Goal: Book appointment/travel/reservation

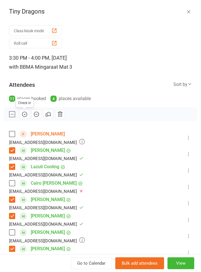
click at [189, 12] on icon "button" at bounding box center [189, 12] width 6 height 6
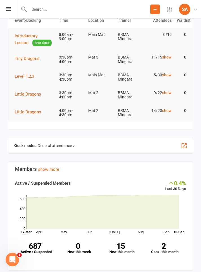
click at [26, 56] on span "Tiny Dragons" at bounding box center [27, 58] width 25 height 5
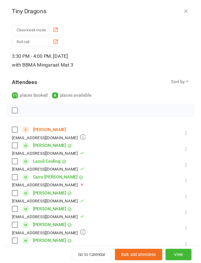
scroll to position [59, 0]
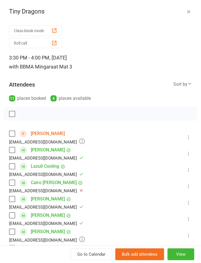
click at [187, 12] on icon "button" at bounding box center [189, 12] width 6 height 6
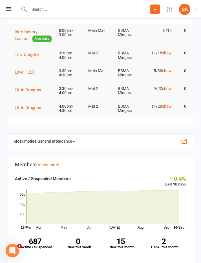
click at [8, 13] on div "Prospect Member Non-attending contact Class / event Appointment Grading event T…" at bounding box center [100, 9] width 201 height 19
click at [11, 10] on icon at bounding box center [8, 9] width 5 height 4
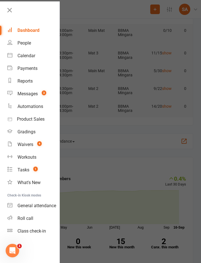
click at [20, 56] on div "Calendar" at bounding box center [27, 55] width 18 height 5
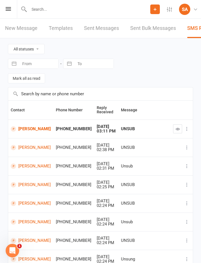
click at [9, 9] on icon at bounding box center [8, 9] width 5 height 4
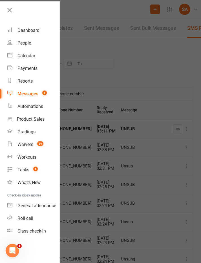
click at [29, 30] on div "Dashboard" at bounding box center [29, 30] width 22 height 5
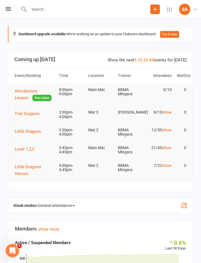
click at [27, 148] on span "Level 1,2,3" at bounding box center [24, 149] width 19 height 5
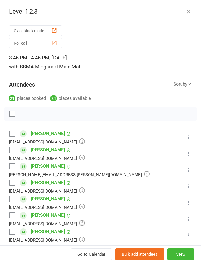
click at [190, 8] on button "button" at bounding box center [189, 11] width 7 height 7
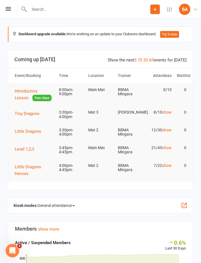
click at [24, 169] on button "Little Dragons Heroes" at bounding box center [34, 171] width 39 height 14
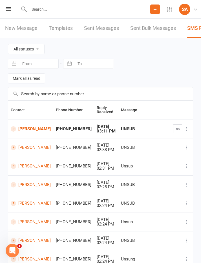
click at [10, 9] on icon at bounding box center [8, 9] width 5 height 4
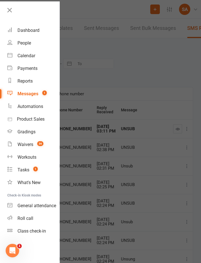
click at [38, 30] on div "Dashboard" at bounding box center [29, 30] width 22 height 5
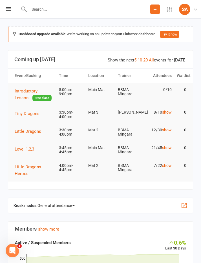
click at [28, 132] on span "Little Dragons" at bounding box center [28, 131] width 27 height 5
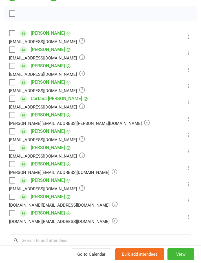
scroll to position [101, 0]
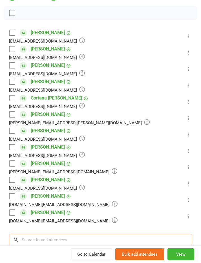
click at [38, 245] on input "search" at bounding box center [100, 240] width 183 height 12
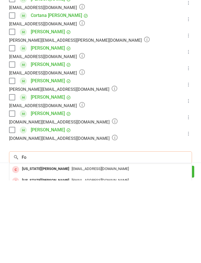
type input "F"
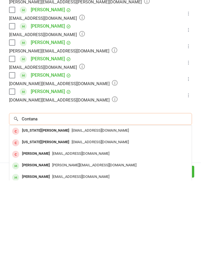
scroll to position [138, 0]
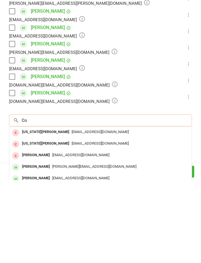
type input "C"
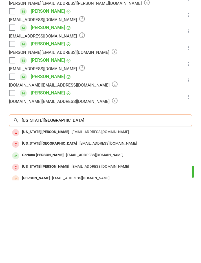
type input "Montana hill"
click at [27, 234] on div "Cortana Joy Hill" at bounding box center [43, 238] width 46 height 8
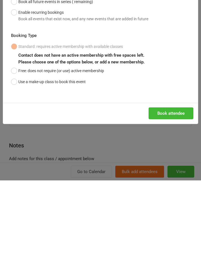
scroll to position [150, 0]
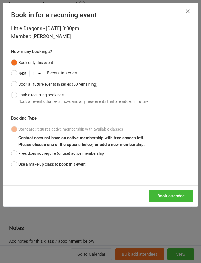
click at [175, 192] on button "Book attendee" at bounding box center [171, 196] width 45 height 12
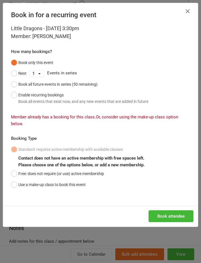
click at [16, 176] on button "Free: does not require (or use) active membership" at bounding box center [57, 174] width 93 height 11
click at [172, 213] on button "Book attendee" at bounding box center [171, 217] width 45 height 12
click at [169, 221] on button "Book attendee" at bounding box center [171, 217] width 45 height 12
click at [188, 15] on button "button" at bounding box center [188, 11] width 9 height 9
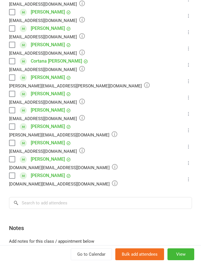
click at [11, 64] on label at bounding box center [12, 61] width 6 height 6
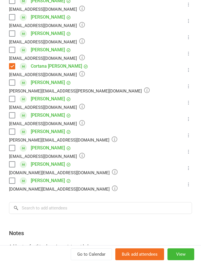
scroll to position [133, 0]
click at [8, 97] on div "Class kiosk mode Roll call 3:30 PM - 4:00 PM, Wednesday, September, 17, 2025 wi…" at bounding box center [100, 95] width 201 height 408
click at [11, 98] on label at bounding box center [12, 100] width 6 height 6
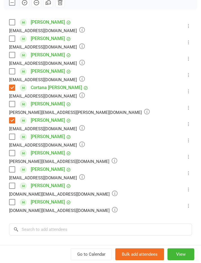
scroll to position [108, 0]
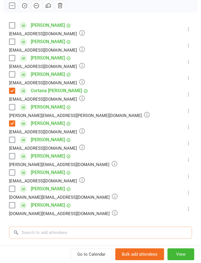
click at [39, 229] on input "search" at bounding box center [100, 233] width 183 height 12
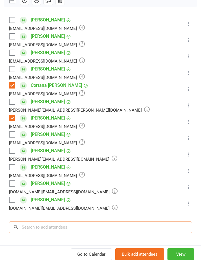
scroll to position [113, 0]
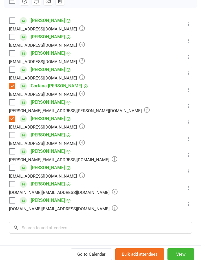
click at [1, 35] on div "Class kiosk mode Roll call 3:30 PM - 4:00 PM, Wednesday, September, 17, 2025 wi…" at bounding box center [100, 114] width 201 height 408
click at [10, 152] on label at bounding box center [12, 152] width 6 height 6
click at [13, 136] on label at bounding box center [12, 135] width 6 height 6
click at [38, 229] on input "search" at bounding box center [100, 228] width 183 height 12
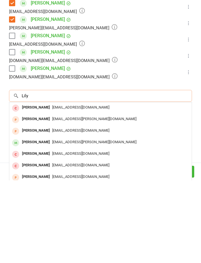
scroll to position [162, 0]
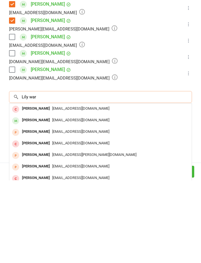
type input "Lily war"
click at [29, 199] on div "Lily Waghorn" at bounding box center [36, 203] width 32 height 8
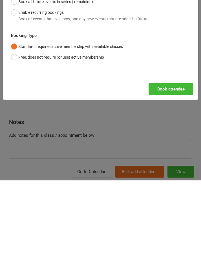
scroll to position [431, 0]
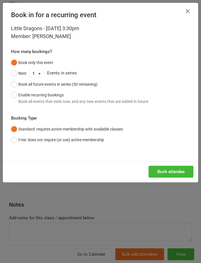
click at [168, 170] on button "Book attendee" at bounding box center [171, 172] width 45 height 12
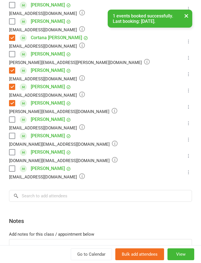
click at [12, 169] on label at bounding box center [12, 169] width 6 height 6
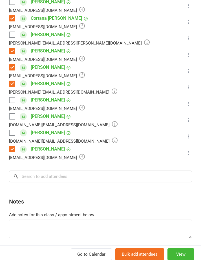
scroll to position [200, 0]
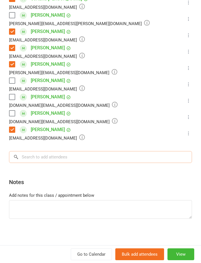
click at [41, 161] on input "search" at bounding box center [100, 157] width 183 height 12
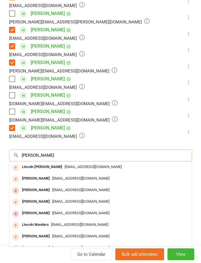
scroll to position [202, 0]
type input "Lincoln heath"
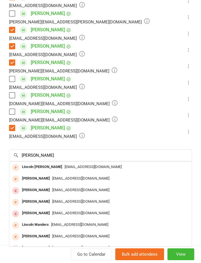
click at [8, 147] on div "Class kiosk mode Roll call 3:30 PM - 4:00 PM, Wednesday, September, 17, 2025 wi…" at bounding box center [100, 33] width 201 height 424
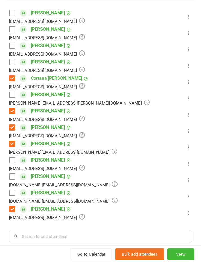
scroll to position [121, 0]
click at [12, 159] on label at bounding box center [12, 160] width 6 height 6
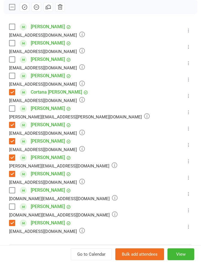
scroll to position [106, 0]
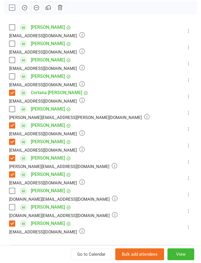
click at [10, 27] on label at bounding box center [12, 28] width 6 height 6
click at [10, 209] on label at bounding box center [12, 208] width 6 height 6
click at [10, 189] on label at bounding box center [12, 191] width 6 height 6
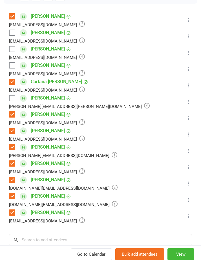
scroll to position [119, 0]
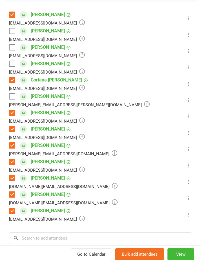
click at [11, 31] on label at bounding box center [12, 31] width 6 height 6
click at [14, 97] on label at bounding box center [12, 97] width 6 height 6
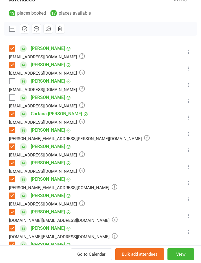
scroll to position [85, 0]
click at [25, 28] on icon "button" at bounding box center [24, 29] width 6 height 6
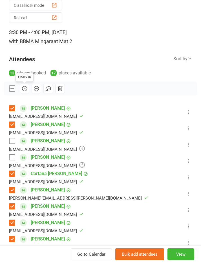
scroll to position [26, 0]
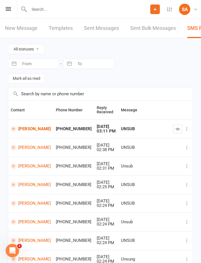
click at [8, 10] on icon at bounding box center [8, 9] width 5 height 4
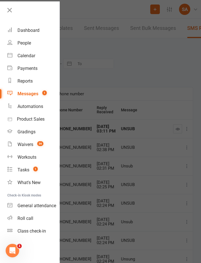
click at [29, 57] on div "Calendar" at bounding box center [27, 55] width 18 height 5
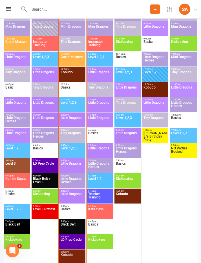
scroll to position [900, 0]
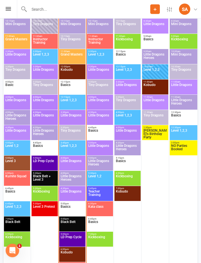
click at [73, 179] on span "Little Dragons Heroes" at bounding box center [72, 180] width 24 height 10
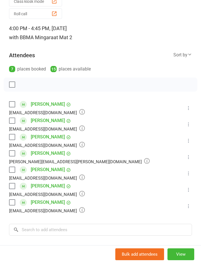
scroll to position [30, 0]
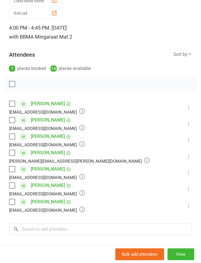
click at [9, 185] on label at bounding box center [12, 186] width 6 height 6
click at [11, 205] on label at bounding box center [12, 202] width 6 height 6
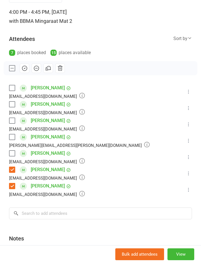
scroll to position [47, 0]
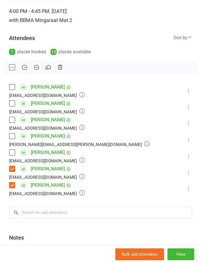
click at [13, 136] on label at bounding box center [12, 137] width 6 height 6
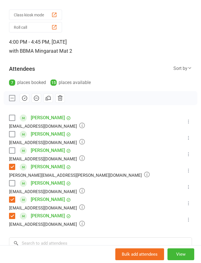
scroll to position [16, 0]
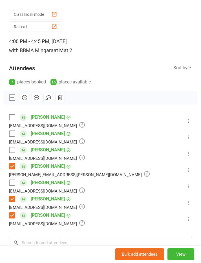
click at [12, 119] on label at bounding box center [12, 118] width 6 height 6
click at [26, 101] on button "button" at bounding box center [25, 98] width 10 height 10
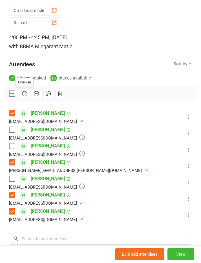
scroll to position [19, 0]
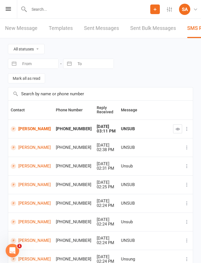
click at [7, 6] on div "Prospect Member Non-attending contact Class / event Appointment Grading event T…" at bounding box center [100, 9] width 201 height 19
click at [7, 10] on icon at bounding box center [8, 9] width 5 height 4
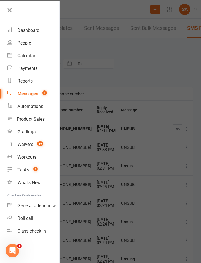
click at [32, 54] on div "Calendar" at bounding box center [27, 55] width 18 height 5
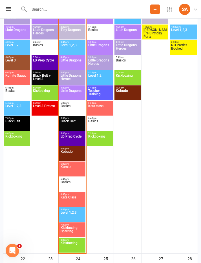
scroll to position [1001, 0]
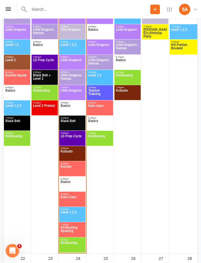
click at [73, 90] on span "Little Dragons" at bounding box center [72, 94] width 24 height 10
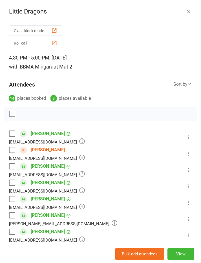
scroll to position [1017, 0]
click at [102, 2] on div "Little Dragons Class kiosk mode Roll call 4:30 PM - 5:00 PM, Wednesday, Septemb…" at bounding box center [100, 131] width 201 height 263
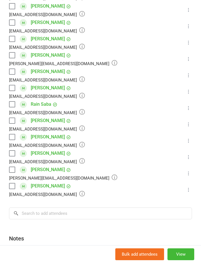
scroll to position [160, 0]
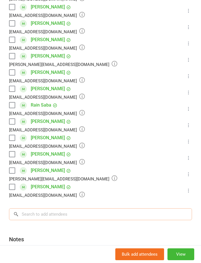
click at [64, 210] on input "search" at bounding box center [100, 215] width 183 height 12
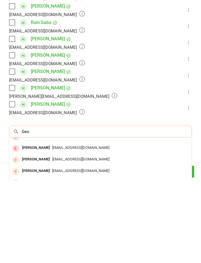
scroll to position [0, 0]
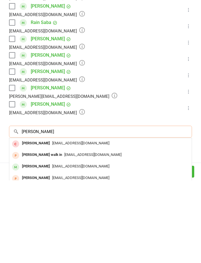
type input "George po"
click at [135, 245] on div "Charlotte.powell13@outlook.com" at bounding box center [101, 249] width 178 height 8
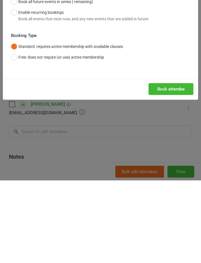
scroll to position [929, 0]
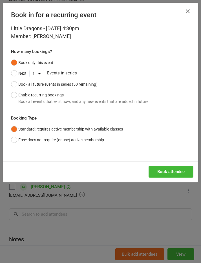
click at [175, 171] on button "Book attendee" at bounding box center [171, 172] width 45 height 12
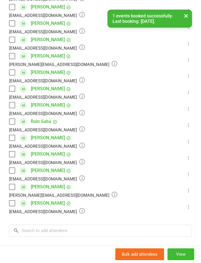
click at [13, 90] on label at bounding box center [12, 89] width 6 height 6
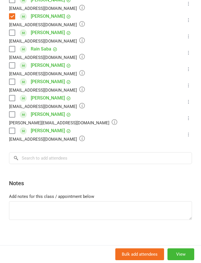
scroll to position [231, 0]
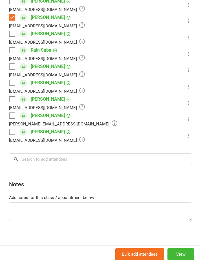
click at [40, 169] on div "Class kiosk mode Roll call 4:30 PM - 5:00 PM, Wednesday, September, 17, 2025 wi…" at bounding box center [100, 20] width 201 height 457
click at [35, 161] on input "search" at bounding box center [100, 160] width 183 height 12
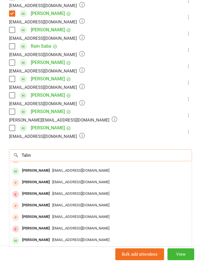
scroll to position [8, 0]
type input "Talin"
click at [36, 171] on div "Talin Aylward" at bounding box center [36, 171] width 32 height 8
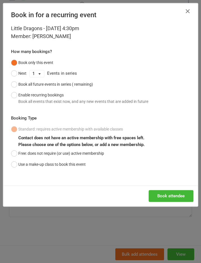
scroll to position [929, 0]
click at [168, 195] on button "Book attendee" at bounding box center [171, 196] width 45 height 12
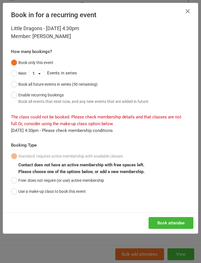
click at [15, 193] on button "Use a make-up class to book this event" at bounding box center [48, 191] width 75 height 11
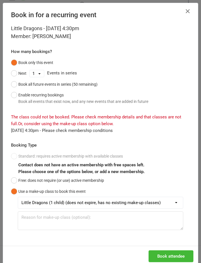
click at [175, 253] on button "Book attendee" at bounding box center [171, 257] width 45 height 12
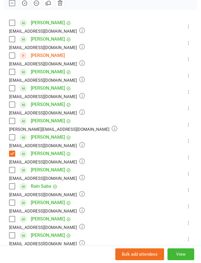
scroll to position [113, 0]
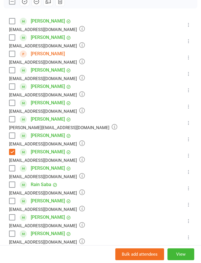
click at [17, 20] on div "Talin Aylward csaylward3@gmail.com" at bounding box center [48, 25] width 78 height 16
click at [11, 22] on label at bounding box center [12, 21] width 6 height 6
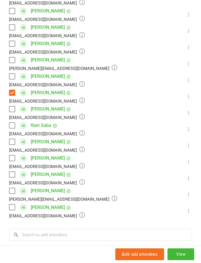
scroll to position [182, 0]
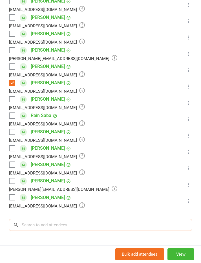
click at [80, 225] on input "search" at bounding box center [100, 225] width 183 height 12
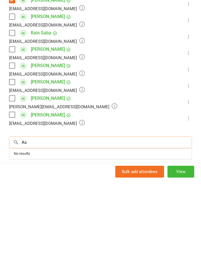
scroll to position [0, 0]
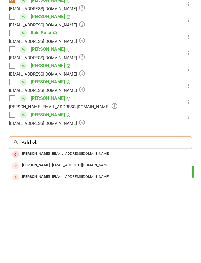
type input "Ash hok"
click at [88, 234] on span "jessicawood@outlook.com.au" at bounding box center [80, 236] width 57 height 4
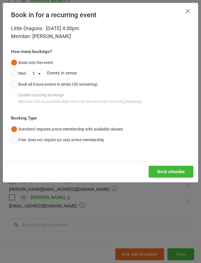
click at [169, 168] on button "Book attendee" at bounding box center [171, 172] width 45 height 12
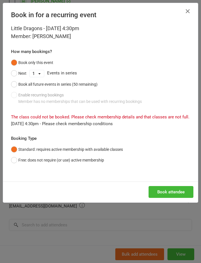
click at [14, 156] on button "Free: does not require (or use) active membership" at bounding box center [57, 160] width 93 height 11
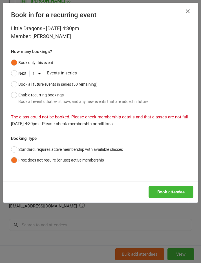
click at [175, 191] on button "Book attendee" at bounding box center [171, 192] width 45 height 12
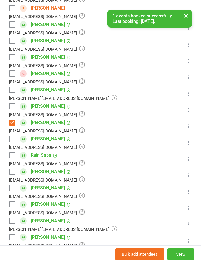
scroll to position [158, 0]
click at [9, 74] on label at bounding box center [12, 74] width 6 height 6
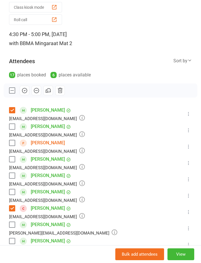
scroll to position [53, 0]
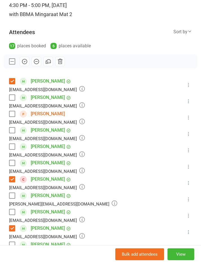
click at [8, 84] on div "Class kiosk mode Roll call 4:30 PM - 5:00 PM, Wednesday, September, 17, 2025 wi…" at bounding box center [100, 216] width 201 height 490
click at [10, 83] on label at bounding box center [12, 82] width 6 height 6
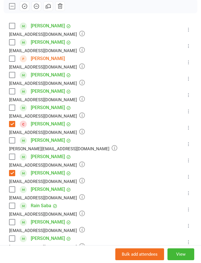
scroll to position [108, 0]
click at [11, 123] on label at bounding box center [12, 124] width 6 height 6
click at [13, 173] on label at bounding box center [12, 173] width 6 height 6
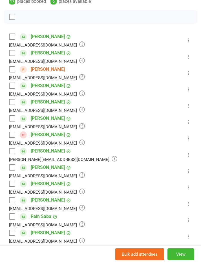
scroll to position [98, 0]
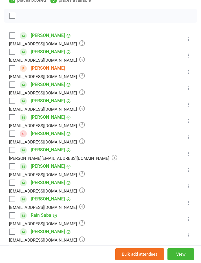
click at [98, 14] on div at bounding box center [101, 16] width 194 height 14
click at [192, 36] on button at bounding box center [189, 39] width 7 height 7
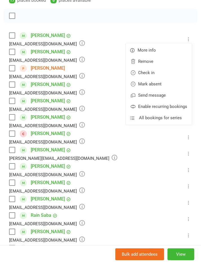
click at [160, 62] on link "Remove" at bounding box center [159, 61] width 66 height 11
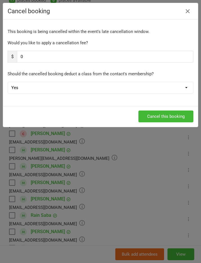
click at [188, 12] on icon "button" at bounding box center [188, 11] width 7 height 7
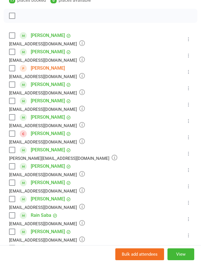
click at [189, 40] on icon at bounding box center [189, 39] width 6 height 6
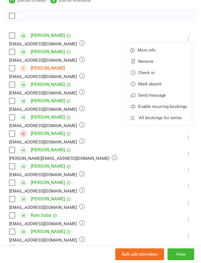
click at [144, 18] on div at bounding box center [101, 16] width 194 height 14
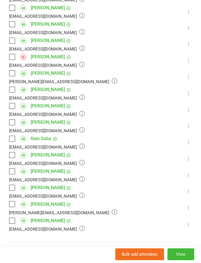
scroll to position [176, 0]
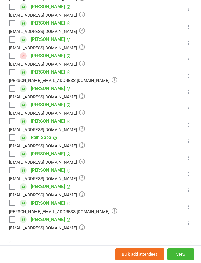
click at [15, 37] on label at bounding box center [12, 40] width 6 height 6
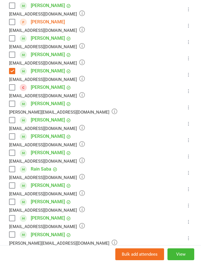
scroll to position [141, 0]
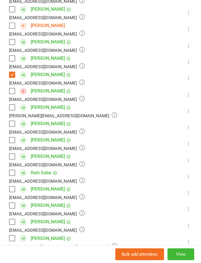
click at [14, 56] on label at bounding box center [12, 59] width 6 height 6
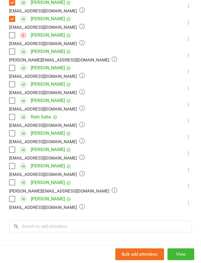
scroll to position [198, 0]
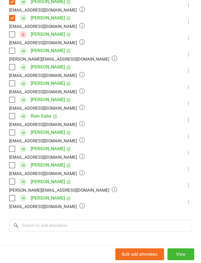
click at [12, 182] on label at bounding box center [12, 182] width 6 height 6
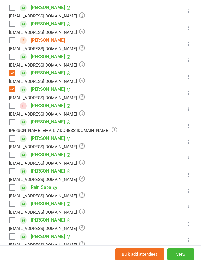
scroll to position [125, 0]
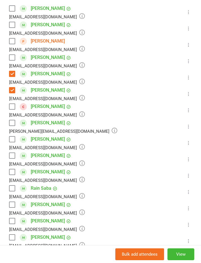
click at [12, 26] on label at bounding box center [12, 25] width 6 height 6
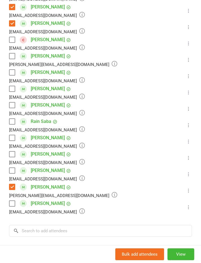
scroll to position [193, 0]
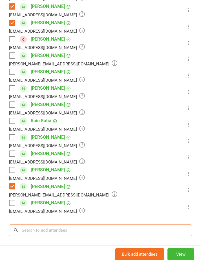
click at [99, 230] on input "search" at bounding box center [100, 231] width 183 height 12
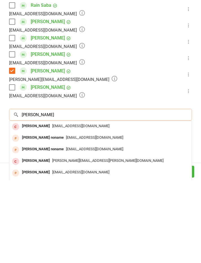
scroll to position [225, 0]
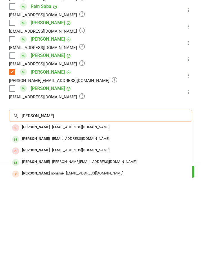
type input "Finn jo"
click at [31, 218] on div "Finn Johnston" at bounding box center [36, 222] width 32 height 8
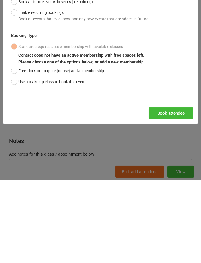
scroll to position [1204, 0]
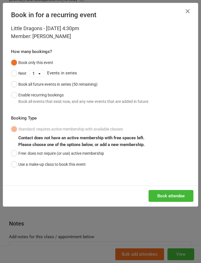
click at [174, 193] on button "Book attendee" at bounding box center [171, 196] width 45 height 12
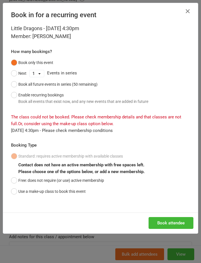
click at [17, 194] on button "Use a make-up class to book this event" at bounding box center [48, 191] width 75 height 11
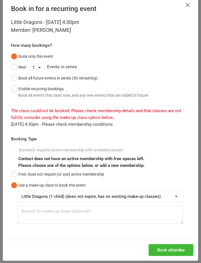
scroll to position [6, 0]
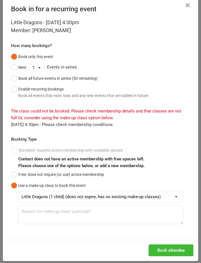
click at [175, 250] on button "Book attendee" at bounding box center [171, 251] width 45 height 12
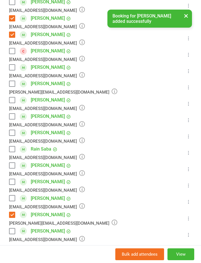
scroll to position [177, 0]
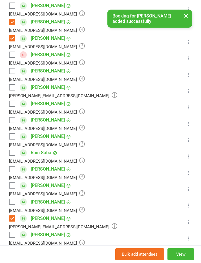
click at [9, 72] on label at bounding box center [12, 71] width 6 height 6
click at [185, 15] on button "×" at bounding box center [186, 16] width 10 height 12
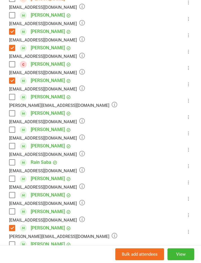
scroll to position [169, 0]
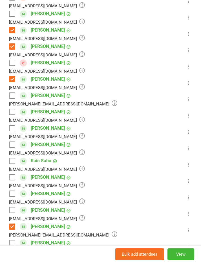
click at [10, 110] on label at bounding box center [12, 112] width 6 height 6
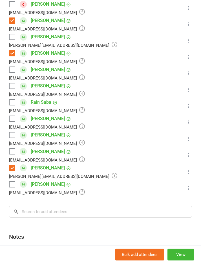
scroll to position [228, 0]
click at [10, 187] on label at bounding box center [12, 185] width 6 height 6
click at [38, 213] on input "search" at bounding box center [100, 212] width 183 height 12
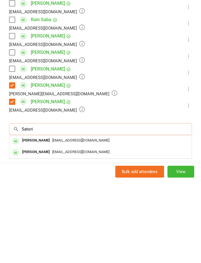
type input "Satori"
click at [154, 218] on div "Satori Impey wildorganicmama@gmail.com" at bounding box center [100, 224] width 183 height 12
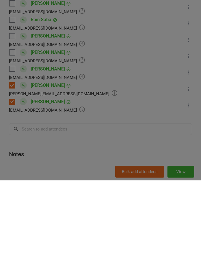
scroll to position [1285, 0]
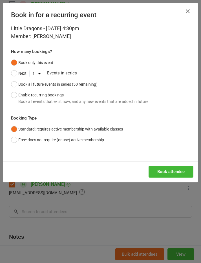
click at [173, 171] on button "Book attendee" at bounding box center [171, 172] width 45 height 12
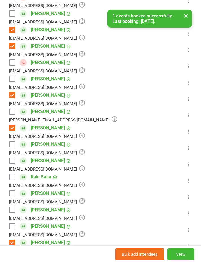
scroll to position [167, 0]
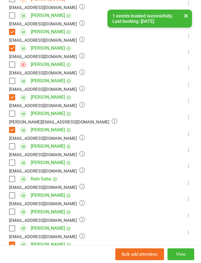
click at [13, 84] on label at bounding box center [12, 81] width 6 height 6
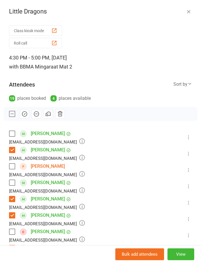
scroll to position [0, 0]
click at [23, 113] on icon "button" at bounding box center [24, 114] width 6 height 6
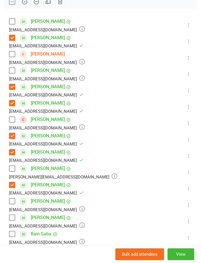
scroll to position [113, 0]
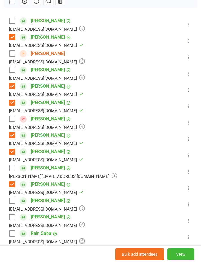
click at [13, 69] on label at bounding box center [12, 70] width 6 height 6
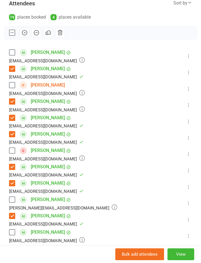
scroll to position [82, 0]
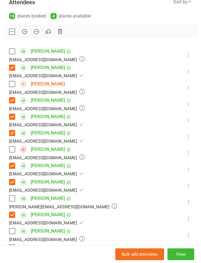
click at [25, 31] on icon "button" at bounding box center [24, 32] width 6 height 6
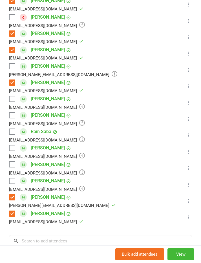
scroll to position [214, 0]
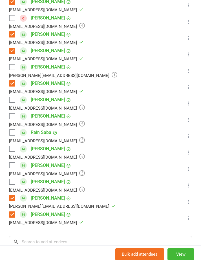
click at [12, 180] on label at bounding box center [12, 182] width 6 height 6
click at [13, 149] on label at bounding box center [12, 149] width 6 height 6
click at [12, 166] on label at bounding box center [12, 166] width 6 height 6
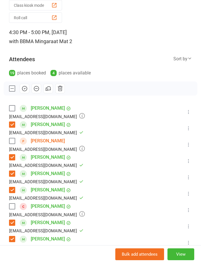
scroll to position [28, 0]
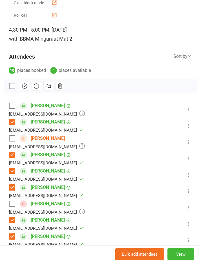
click at [29, 86] on button "button" at bounding box center [25, 86] width 10 height 10
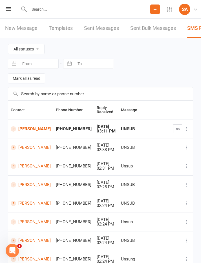
click at [11, 10] on icon at bounding box center [8, 9] width 5 height 4
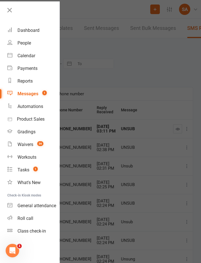
click at [31, 54] on div "Calendar" at bounding box center [27, 55] width 18 height 5
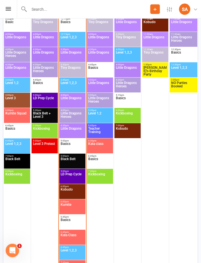
scroll to position [965, 0]
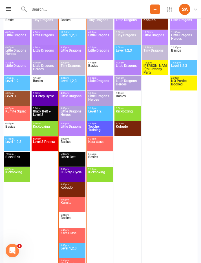
click at [74, 172] on span "LD Prep Cycle" at bounding box center [72, 176] width 24 height 10
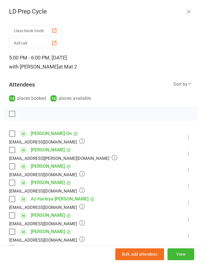
scroll to position [0, 0]
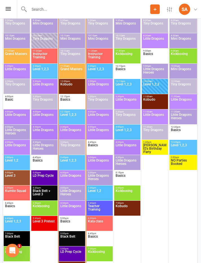
scroll to position [886, 0]
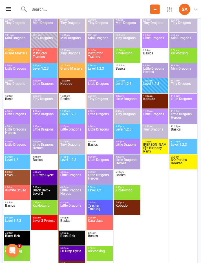
click at [72, 133] on span "Little Dragons" at bounding box center [72, 133] width 24 height 10
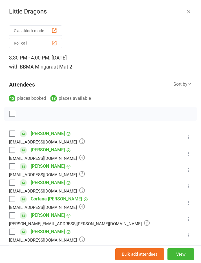
scroll to position [901, 0]
click at [43, 0] on div "Little Dragons Class kiosk mode Roll call 3:30 PM - 4:00 PM, Wednesday, Septemb…" at bounding box center [100, 131] width 201 height 263
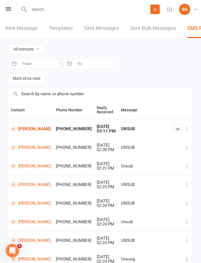
click at [10, 9] on icon at bounding box center [8, 9] width 5 height 4
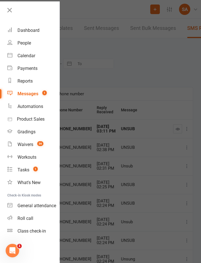
click at [20, 57] on div "Calendar" at bounding box center [27, 55] width 18 height 5
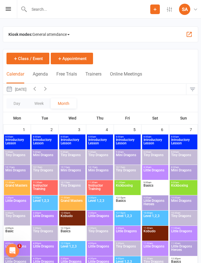
click at [8, 7] on icon at bounding box center [8, 9] width 5 height 4
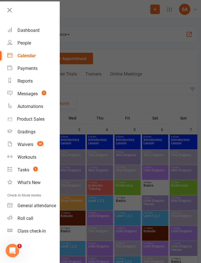
click at [20, 54] on div "Calendar" at bounding box center [27, 55] width 18 height 5
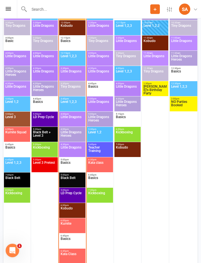
scroll to position [944, 0]
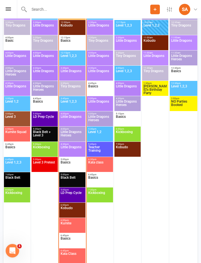
click at [73, 89] on span "Tiny Dragons" at bounding box center [72, 90] width 24 height 10
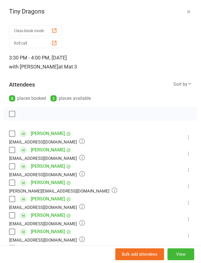
click at [9, 184] on label at bounding box center [12, 183] width 6 height 6
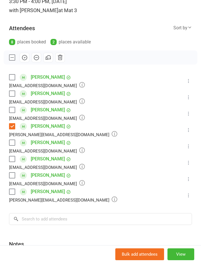
scroll to position [56, 0]
click at [12, 191] on label at bounding box center [12, 192] width 6 height 6
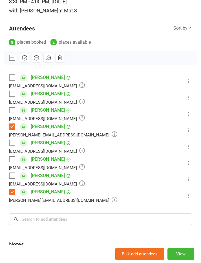
scroll to position [960, 0]
click at [13, 78] on label at bounding box center [12, 78] width 6 height 6
click at [14, 110] on label at bounding box center [12, 111] width 6 height 6
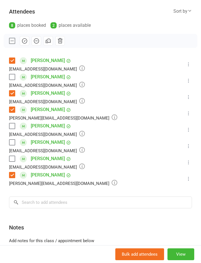
scroll to position [74, 0]
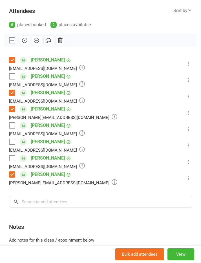
click at [12, 142] on label at bounding box center [12, 142] width 6 height 6
click at [24, 39] on icon "button" at bounding box center [24, 40] width 6 height 6
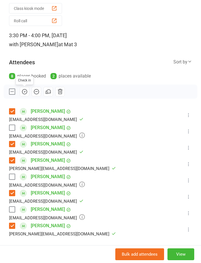
scroll to position [23, 0]
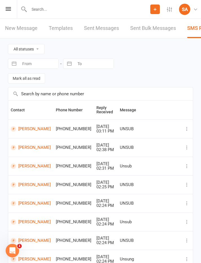
click at [6, 10] on icon at bounding box center [8, 9] width 5 height 4
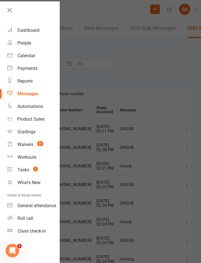
click at [22, 58] on div "Calendar" at bounding box center [27, 55] width 18 height 5
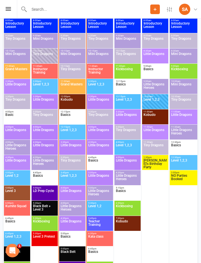
scroll to position [882, 0]
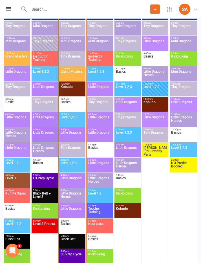
click at [69, 177] on span "Little Dragons" at bounding box center [72, 182] width 24 height 10
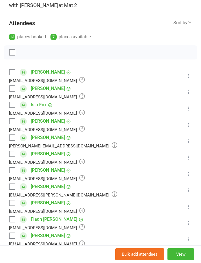
scroll to position [62, 0]
click at [13, 72] on label at bounding box center [12, 72] width 6 height 6
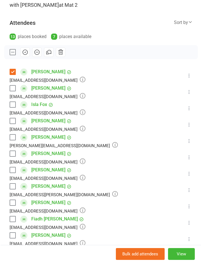
scroll to position [1002, 0]
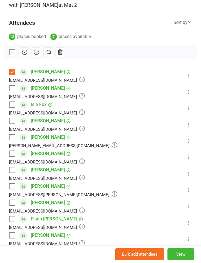
click at [14, 154] on label at bounding box center [12, 154] width 6 height 6
click at [13, 169] on label at bounding box center [12, 170] width 6 height 6
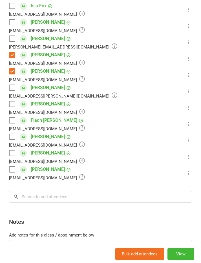
scroll to position [161, 0]
click at [8, 134] on div "Class kiosk mode Roll call 4:00 PM - 4:30 PM, [DATE] with [PERSON_NAME] at Mat …" at bounding box center [100, 75] width 201 height 424
click at [11, 138] on label at bounding box center [12, 137] width 6 height 6
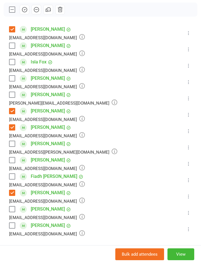
scroll to position [105, 0]
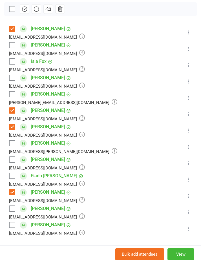
click at [12, 95] on label at bounding box center [12, 94] width 6 height 6
click at [13, 62] on label at bounding box center [12, 62] width 6 height 6
click at [12, 161] on label at bounding box center [12, 160] width 6 height 6
click at [10, 208] on label at bounding box center [12, 209] width 6 height 6
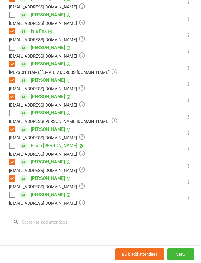
scroll to position [134, 0]
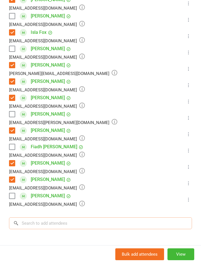
click at [117, 229] on input "search" at bounding box center [100, 224] width 183 height 12
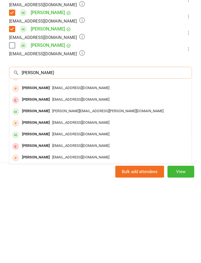
scroll to position [31, 0]
type input "[PERSON_NAME]"
click at [31, 213] on div "[PERSON_NAME]" at bounding box center [36, 217] width 32 height 8
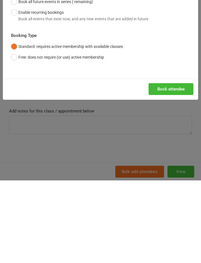
scroll to position [1151, 0]
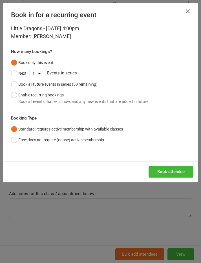
click at [169, 176] on button "Book attendee" at bounding box center [171, 172] width 45 height 12
click at [174, 170] on button "Loading..." at bounding box center [176, 172] width 36 height 12
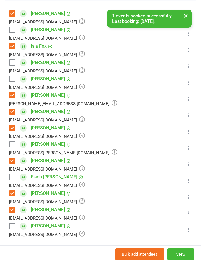
scroll to position [121, 0]
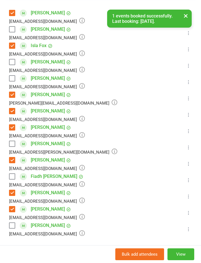
click at [7, 82] on div "Class kiosk mode Roll call 4:00 PM - 4:30 PM, [DATE] with [PERSON_NAME] at Mat …" at bounding box center [100, 123] width 201 height 441
click at [11, 78] on label at bounding box center [12, 79] width 6 height 6
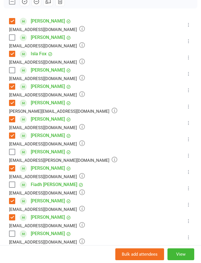
scroll to position [110, 0]
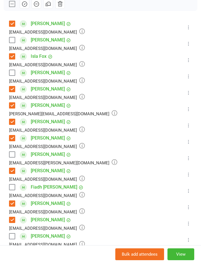
click at [10, 76] on label at bounding box center [12, 73] width 6 height 6
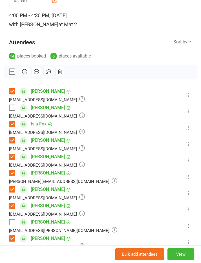
scroll to position [43, 0]
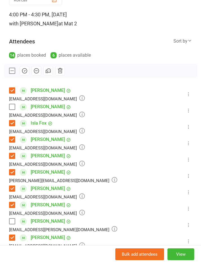
click at [22, 71] on icon "button" at bounding box center [24, 71] width 5 height 5
